Goal: Task Accomplishment & Management: Manage account settings

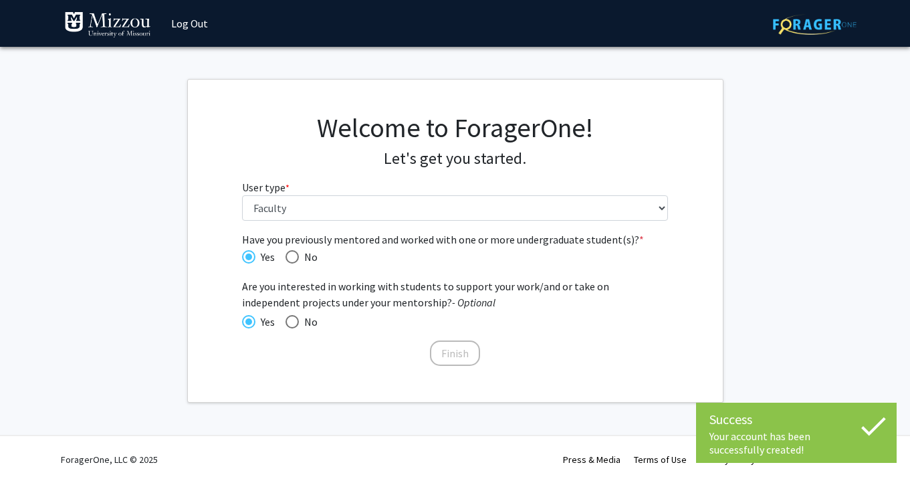
select select "5: faculty"
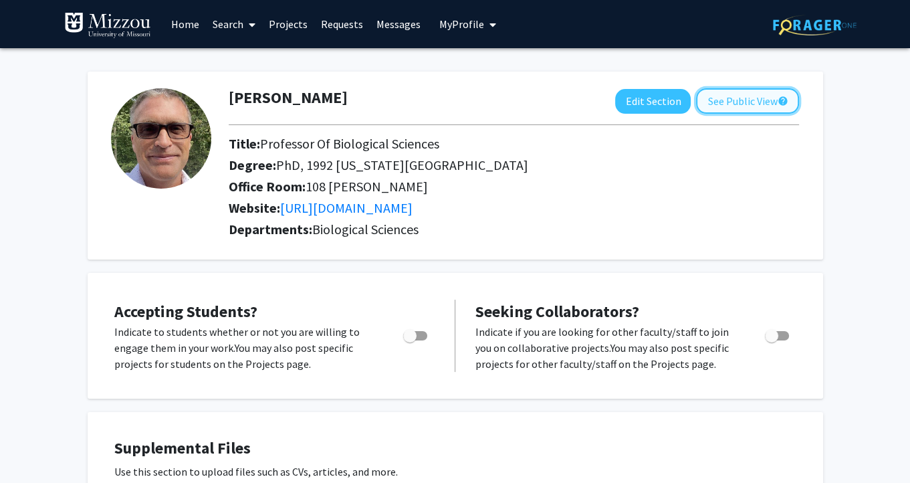
click at [725, 110] on button "See Public View help" at bounding box center [747, 100] width 103 height 25
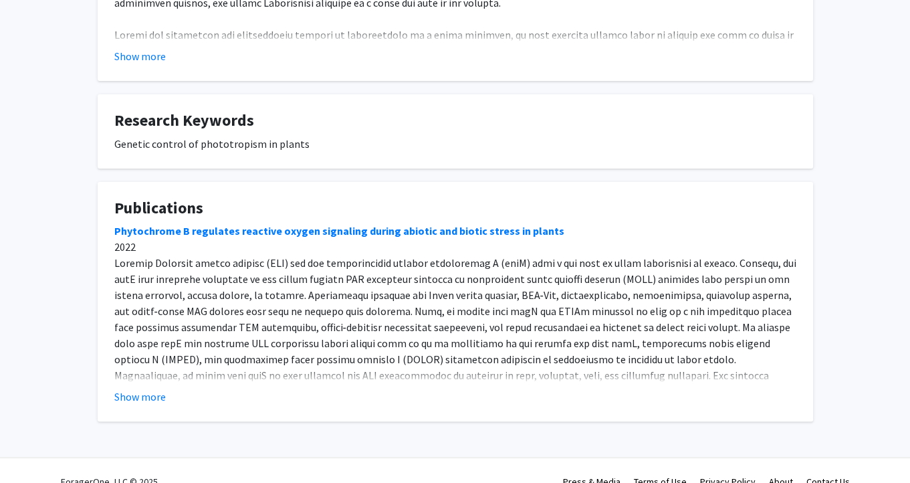
scroll to position [402, 0]
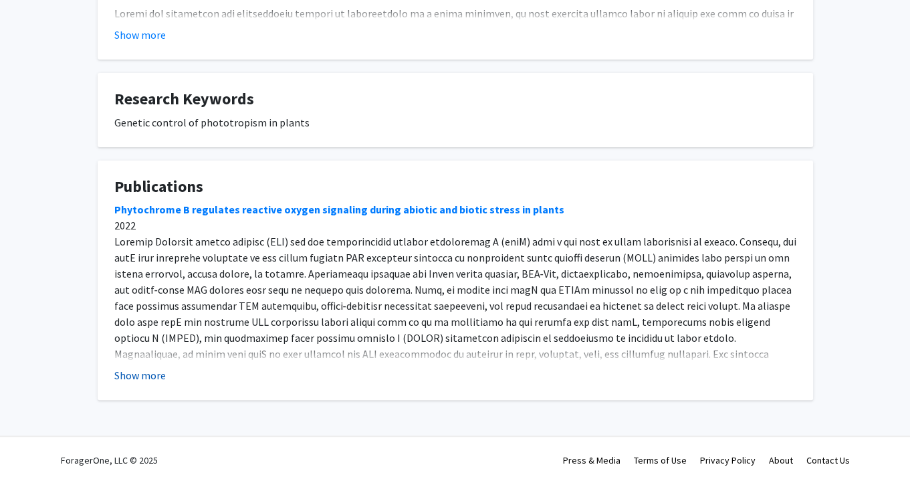
click at [151, 372] on button "Show more" at bounding box center [139, 375] width 51 height 16
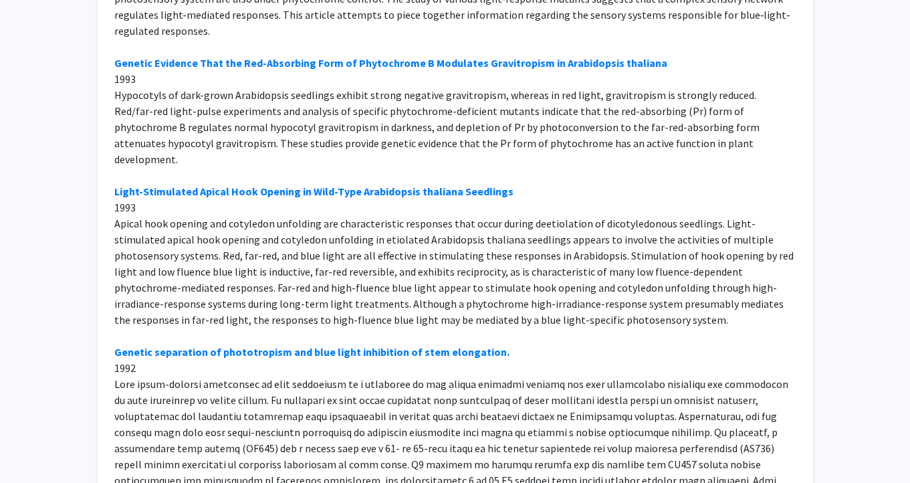
scroll to position [10535, 0]
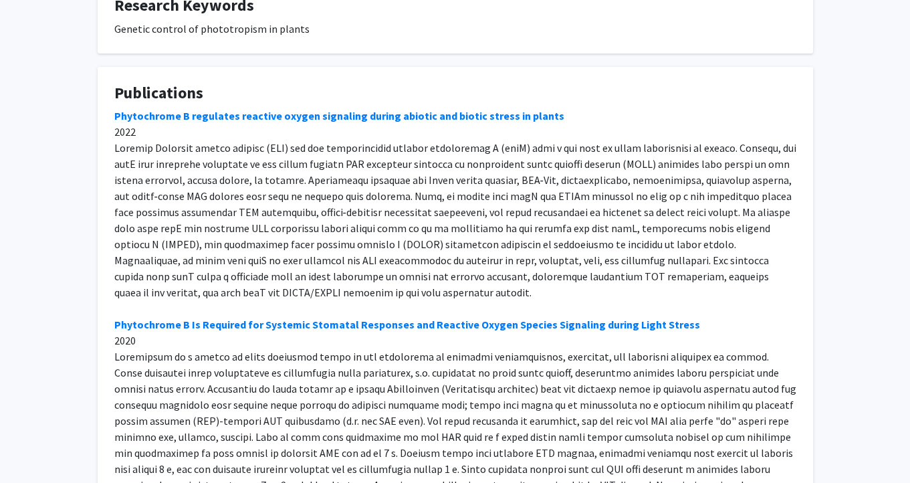
scroll to position [0, 0]
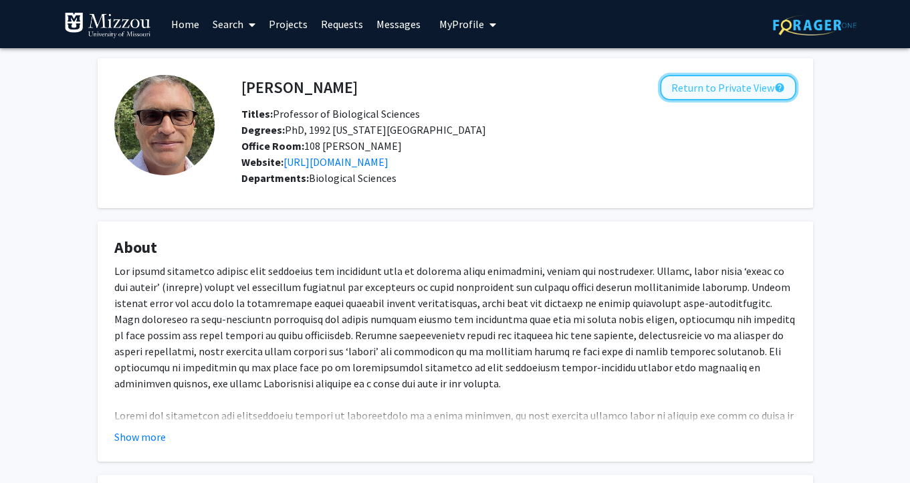
click at [734, 93] on button "Return to Private View help" at bounding box center [728, 87] width 136 height 25
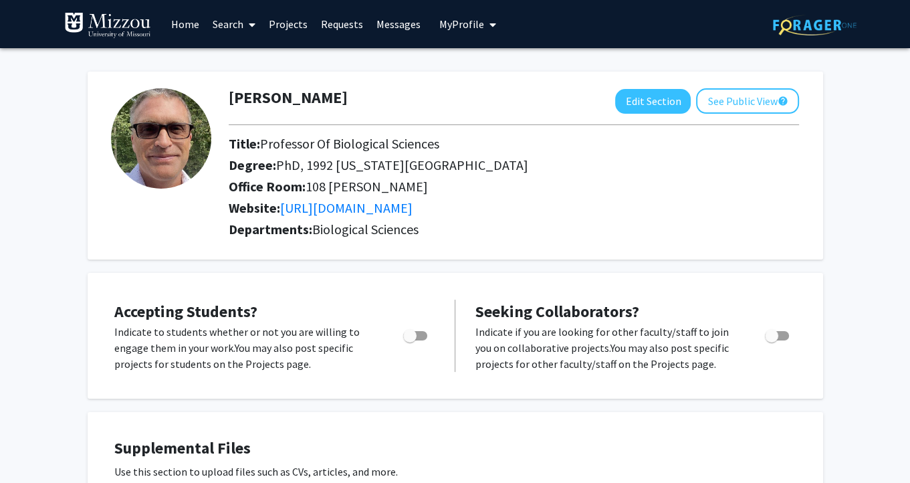
click at [423, 337] on span "Toggle" at bounding box center [415, 335] width 24 height 9
click at [410, 340] on input "Would you like to permit student requests?" at bounding box center [409, 340] width 1 height 1
click at [414, 340] on span "Toggle" at bounding box center [420, 335] width 13 height 13
click at [410, 340] on input "Would you like to permit student requests?" at bounding box center [409, 340] width 1 height 1
checkbox input "false"
